Goal: Browse casually: Explore the website without a specific task or goal

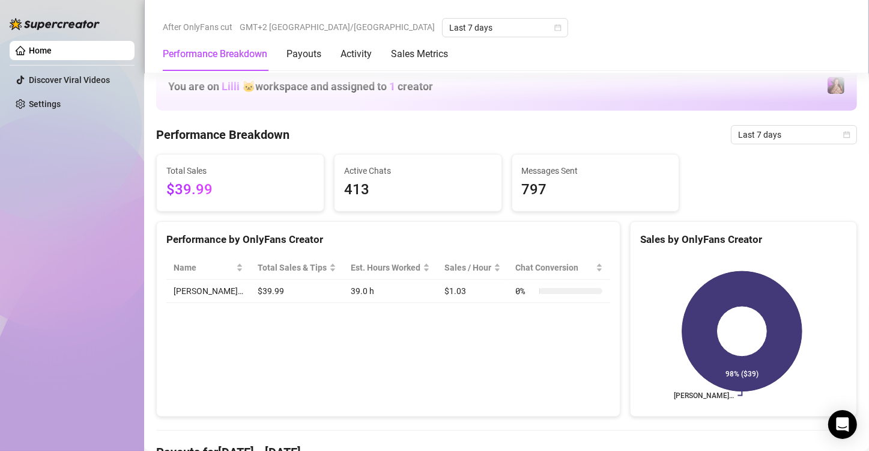
scroll to position [721, 0]
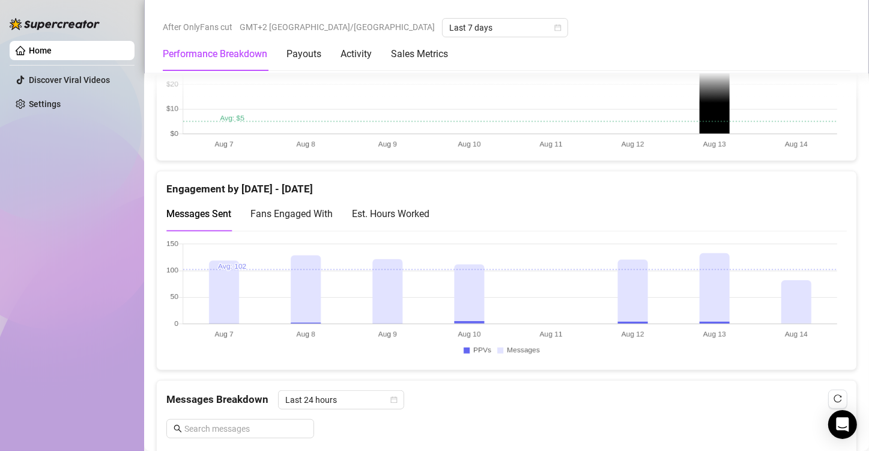
scroll to position [781, 0]
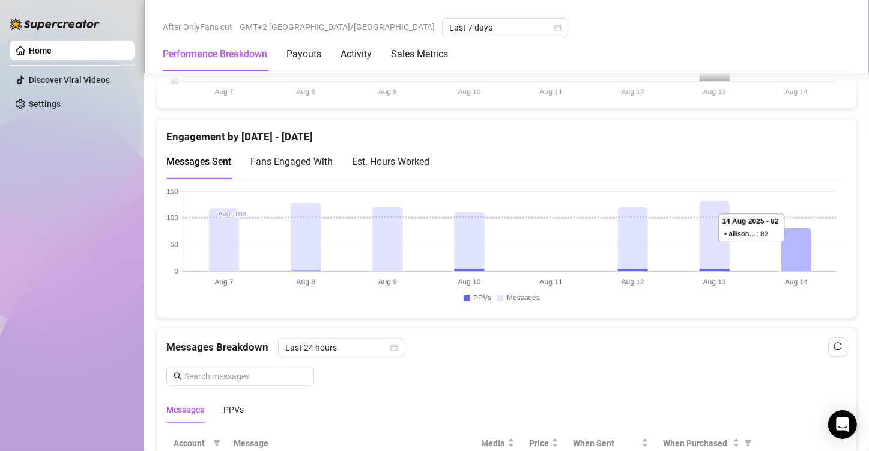
click at [807, 255] on canvas at bounding box center [501, 247] width 671 height 120
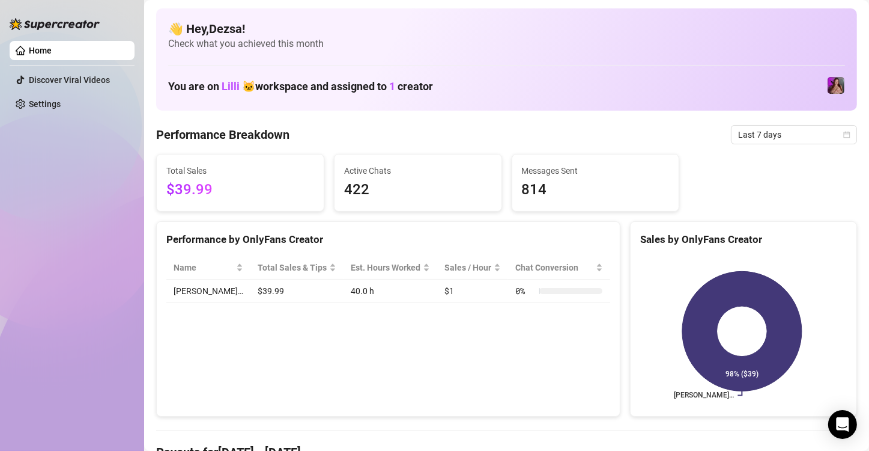
click at [44, 192] on div "Home Discover Viral Videos Settings" at bounding box center [72, 220] width 125 height 440
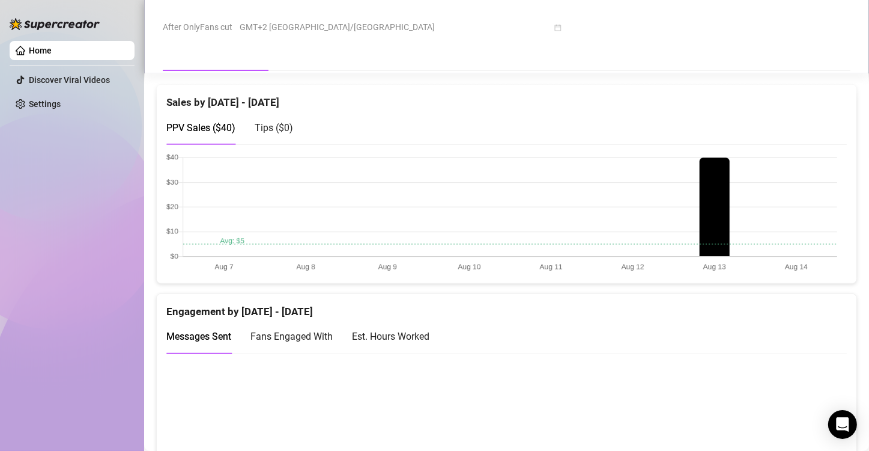
scroll to position [601, 0]
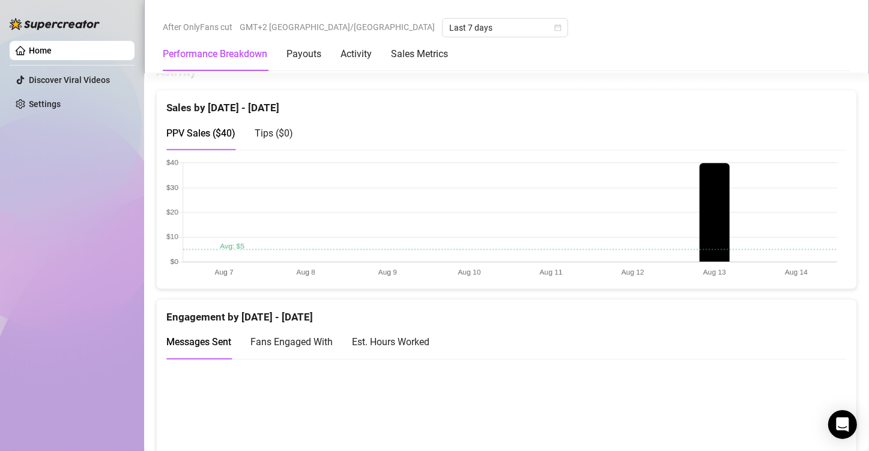
click at [792, 418] on canvas at bounding box center [501, 428] width 671 height 120
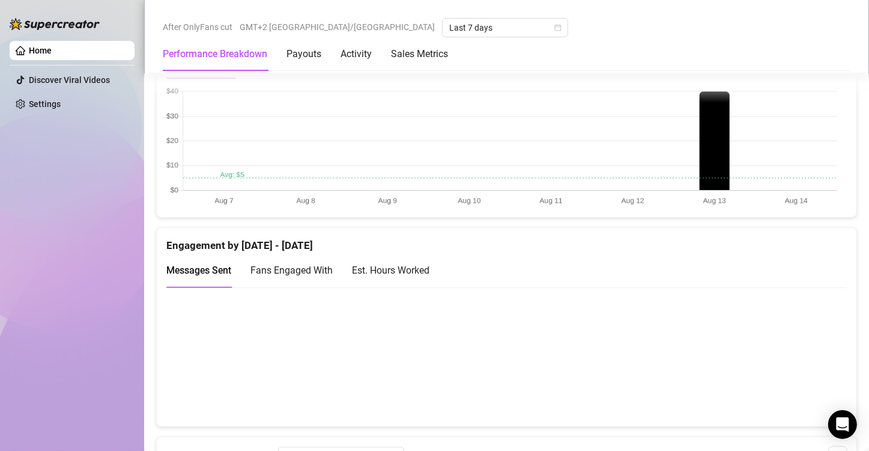
scroll to position [721, 0]
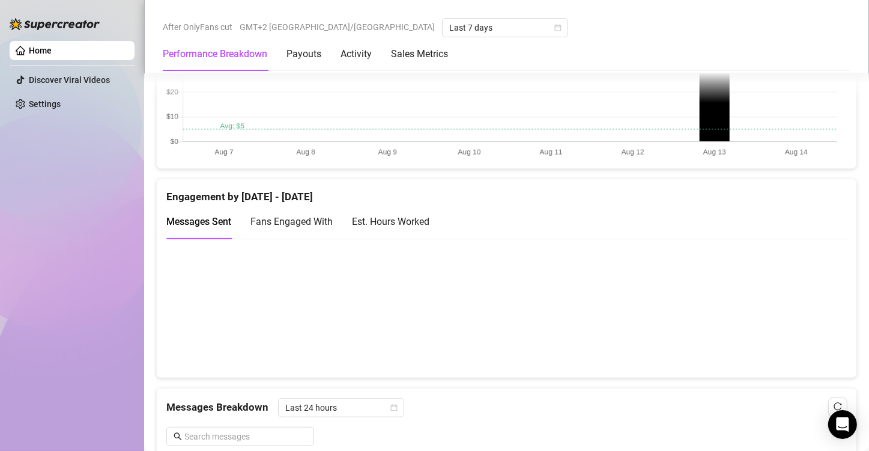
click at [819, 312] on canvas at bounding box center [501, 308] width 671 height 120
click at [799, 306] on canvas at bounding box center [501, 308] width 671 height 120
click at [694, 301] on canvas at bounding box center [501, 308] width 671 height 120
click at [714, 299] on canvas at bounding box center [501, 308] width 671 height 120
click at [640, 297] on canvas at bounding box center [501, 308] width 671 height 120
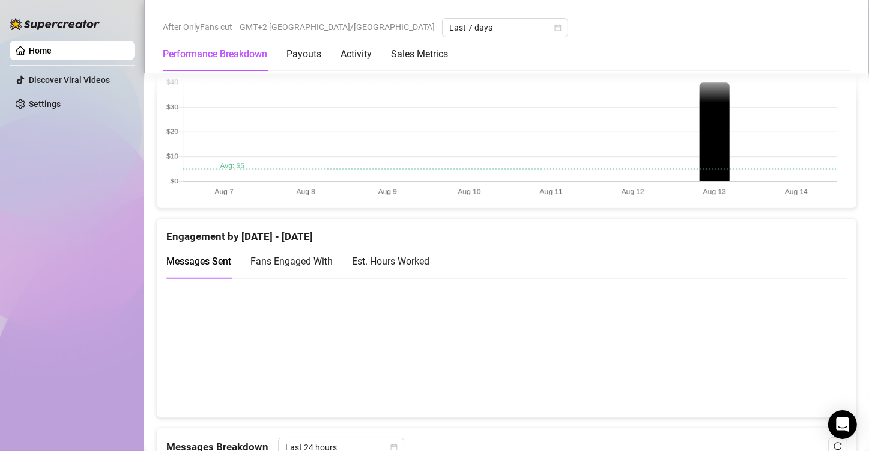
scroll to position [661, 0]
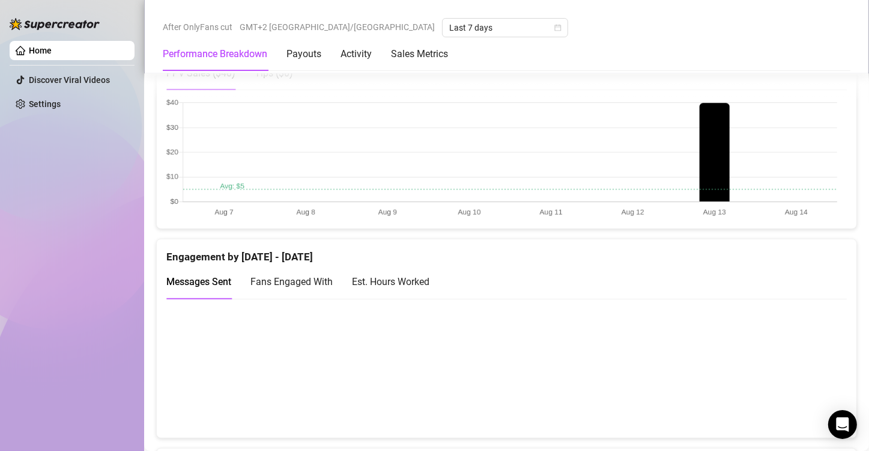
click at [723, 153] on canvas at bounding box center [501, 159] width 671 height 120
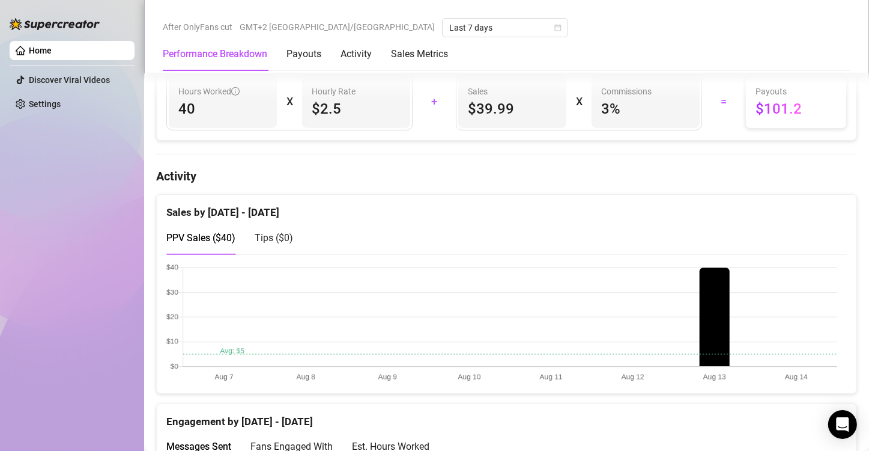
scroll to position [541, 0]
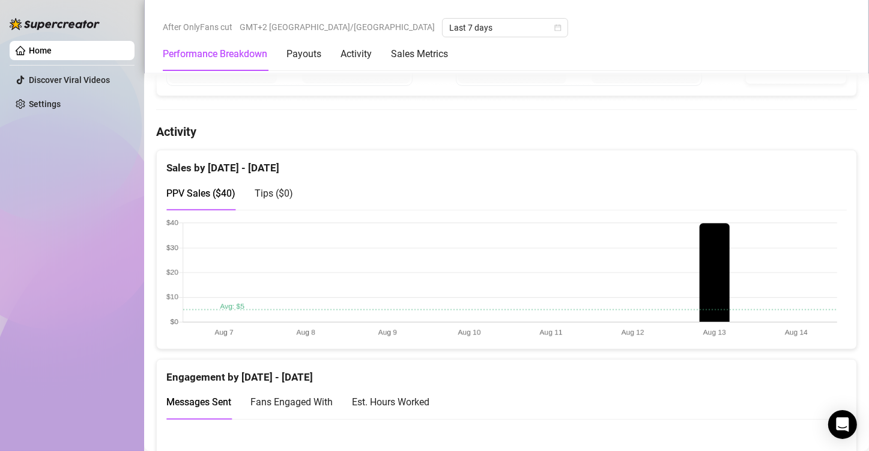
click at [226, 305] on canvas at bounding box center [501, 279] width 671 height 120
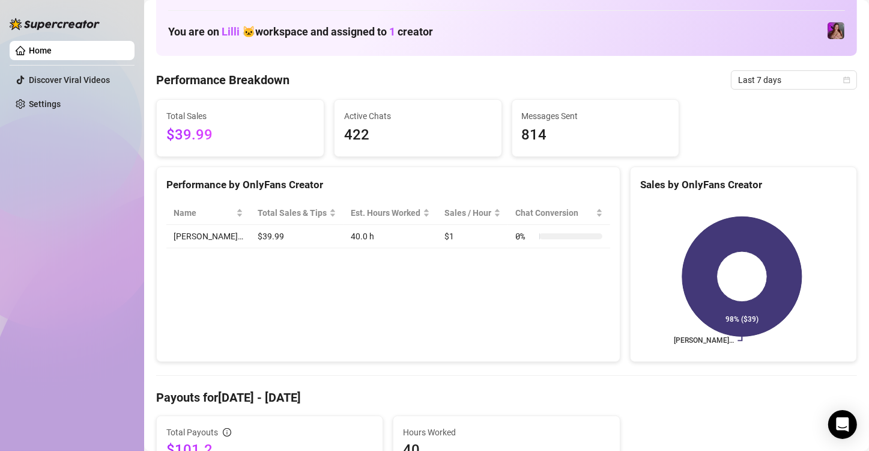
scroll to position [60, 0]
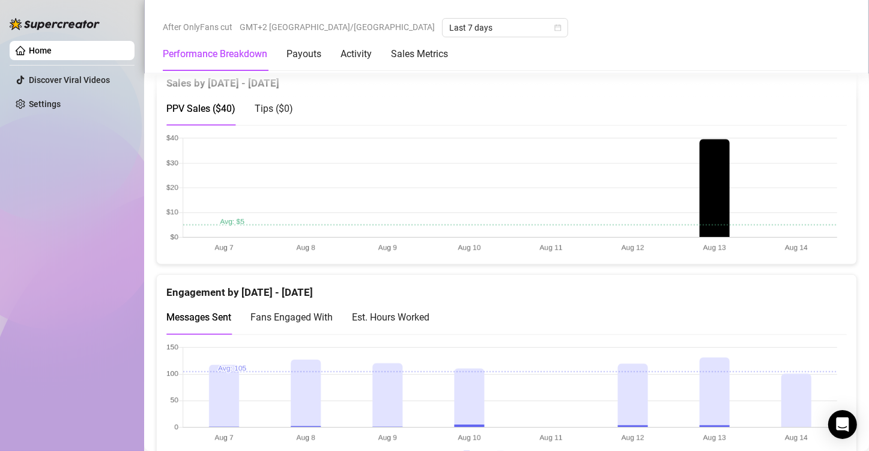
scroll to position [601, 0]
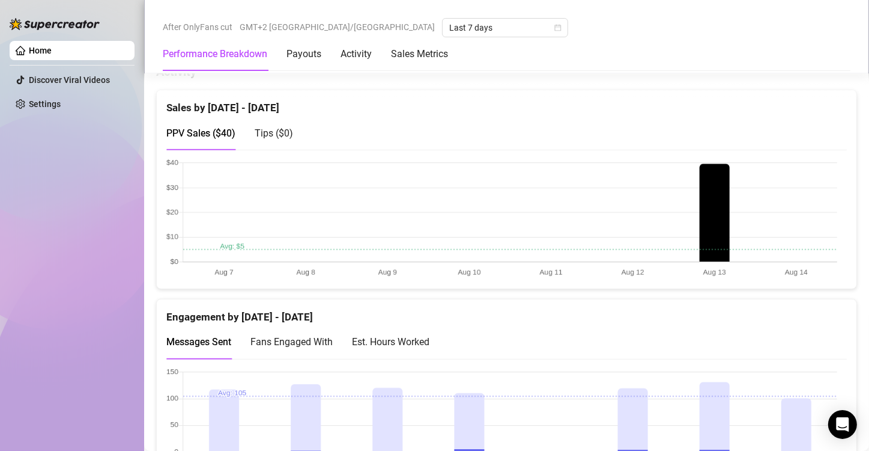
click at [803, 418] on canvas at bounding box center [501, 428] width 671 height 120
